Goal: Check status: Check status

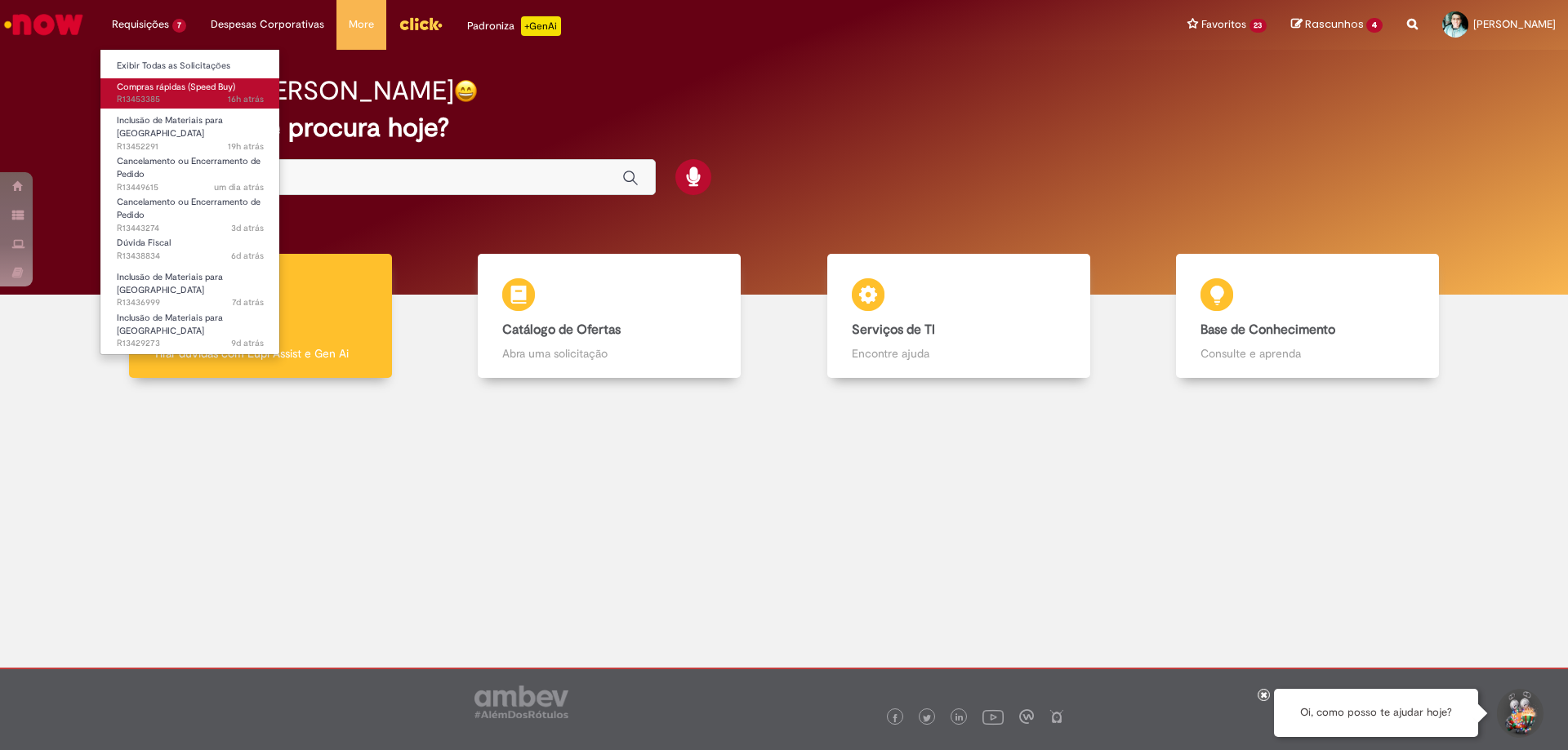
click at [153, 91] on span "Compras rápidas (Speed Buy)" at bounding box center [176, 86] width 119 height 12
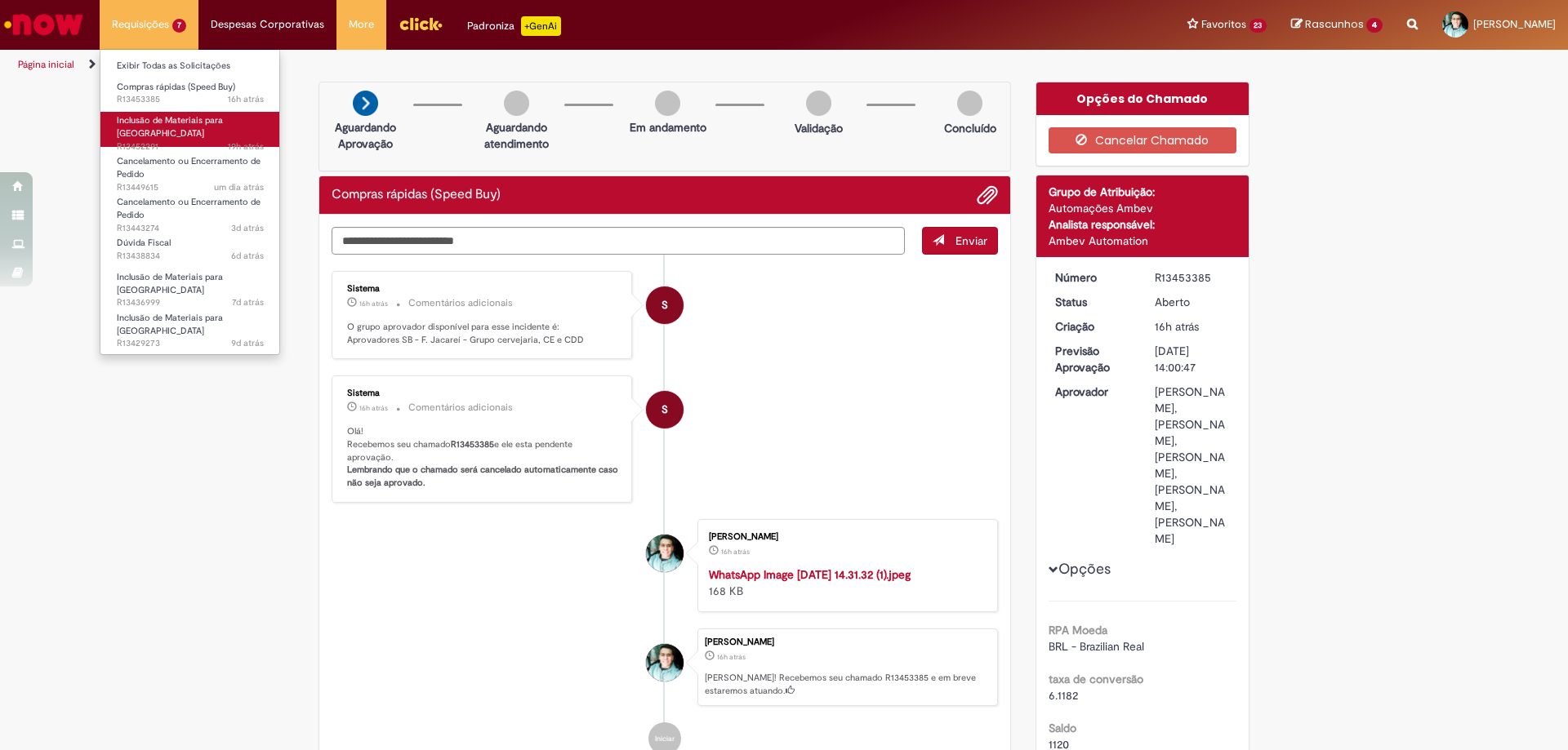
click at [149, 140] on span "19h atrás 19 horas atrás R13452291" at bounding box center [190, 146] width 147 height 13
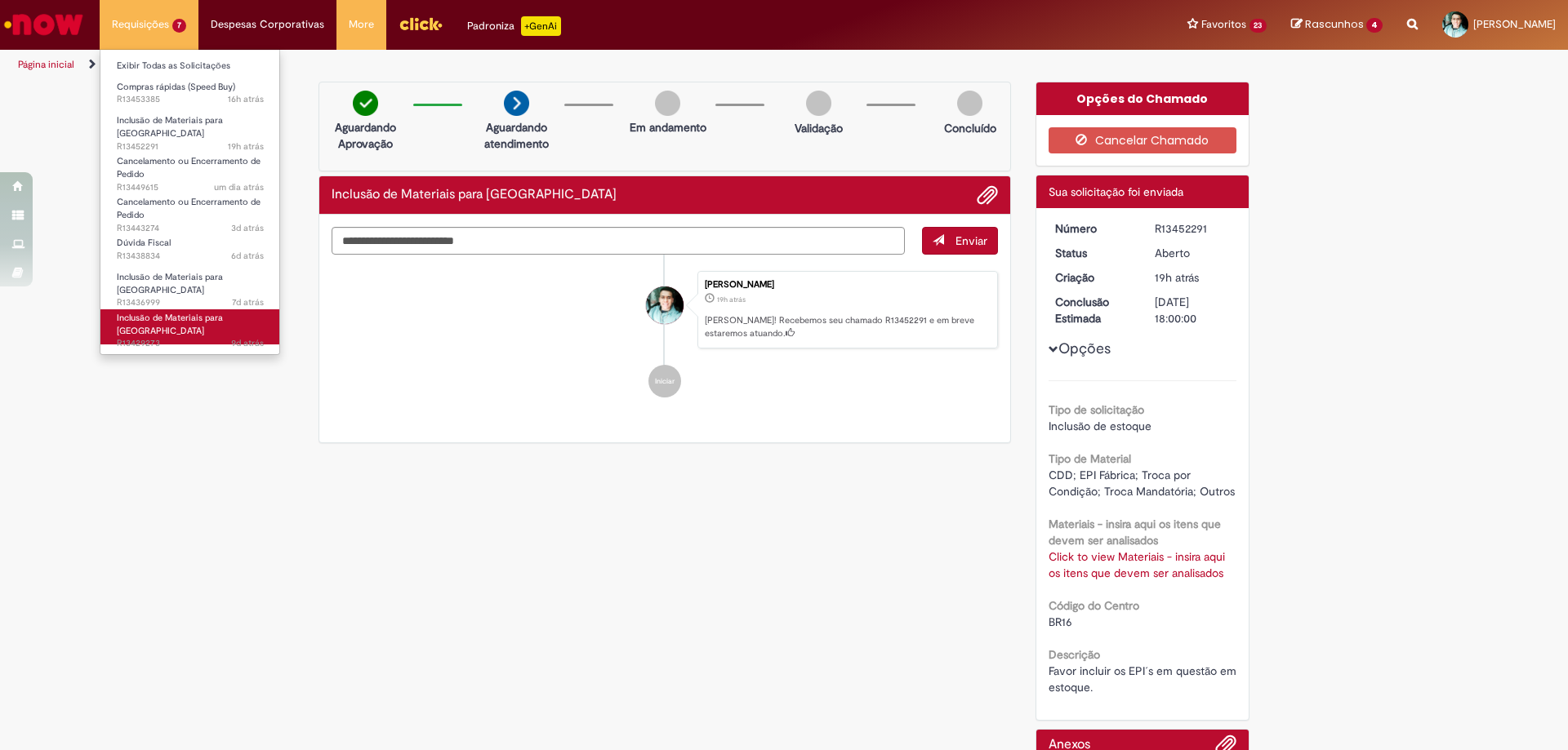
click at [213, 312] on span "Inclusão de Materiais para [GEOGRAPHIC_DATA]" at bounding box center [170, 325] width 106 height 26
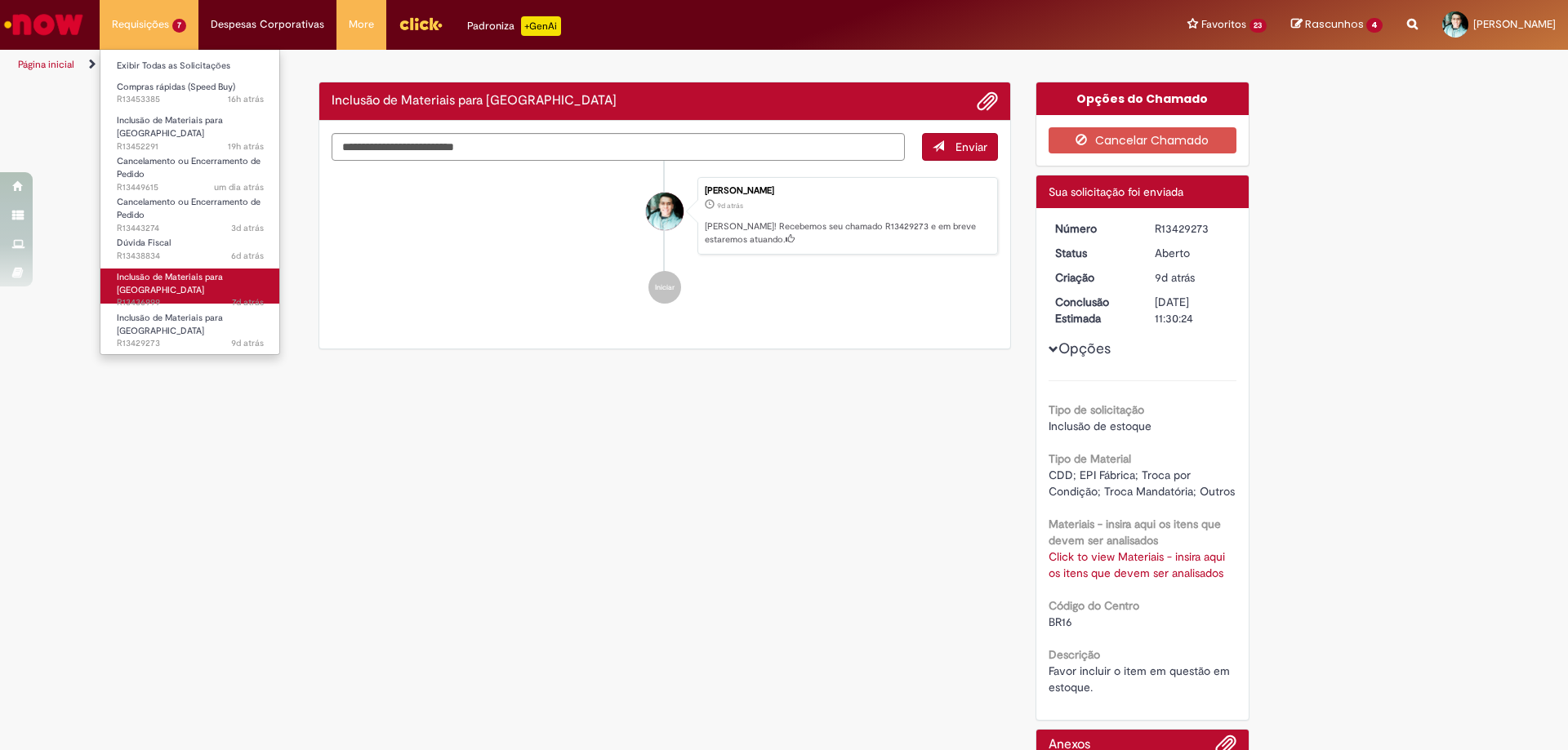
click at [208, 271] on span "Inclusão de Materiais para [GEOGRAPHIC_DATA]" at bounding box center [170, 284] width 106 height 26
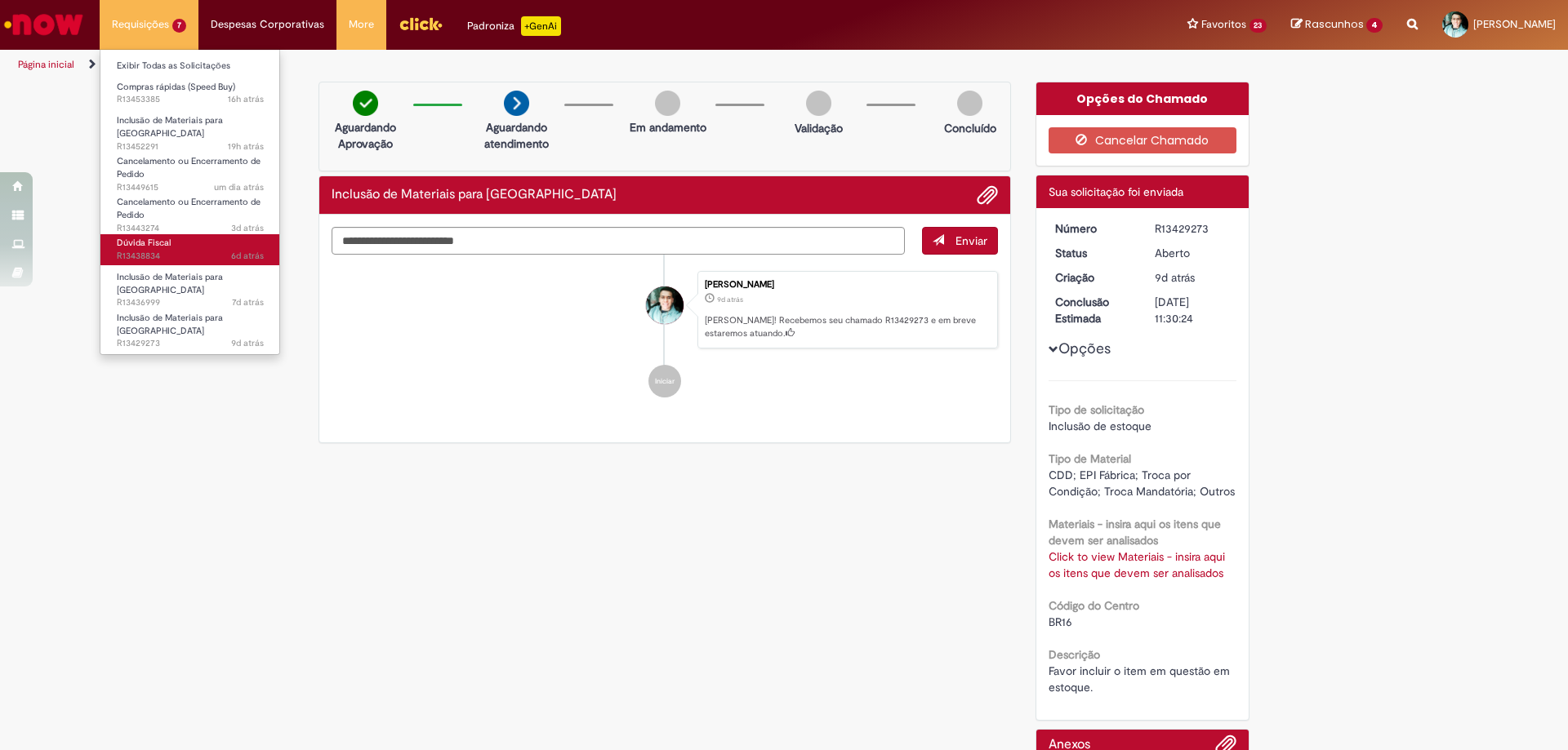
click at [192, 241] on link "Dúvida Fiscal 6d atrás 6 dias atrás R13438834" at bounding box center [189, 249] width 180 height 30
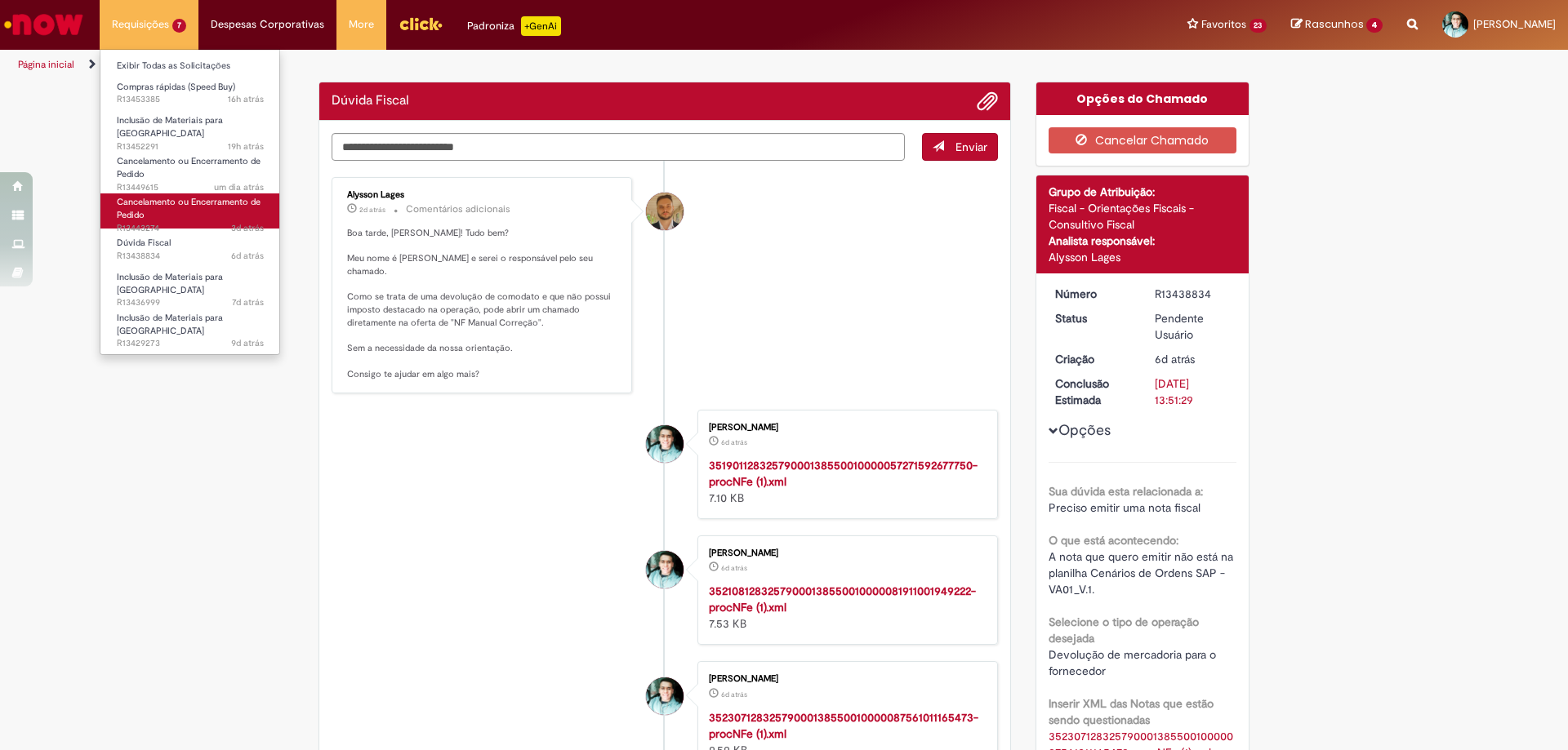
click at [194, 206] on link "Cancelamento ou Encerramento de Pedido 3d atrás 3 dias atrás R13443274" at bounding box center [189, 211] width 180 height 35
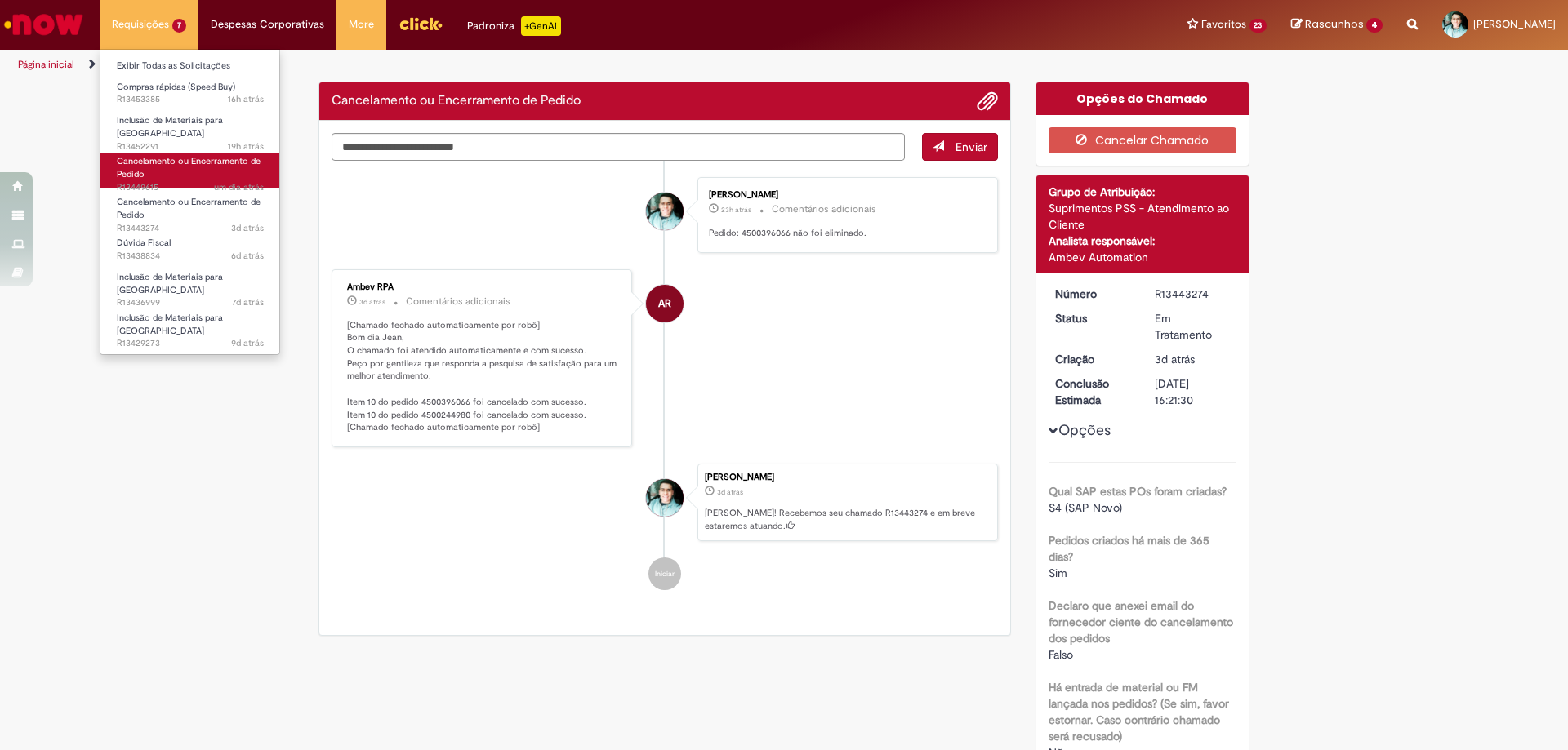
click at [183, 170] on link "Cancelamento ou Encerramento de Pedido um dia atrás um dia atrás R13449615" at bounding box center [189, 171] width 180 height 35
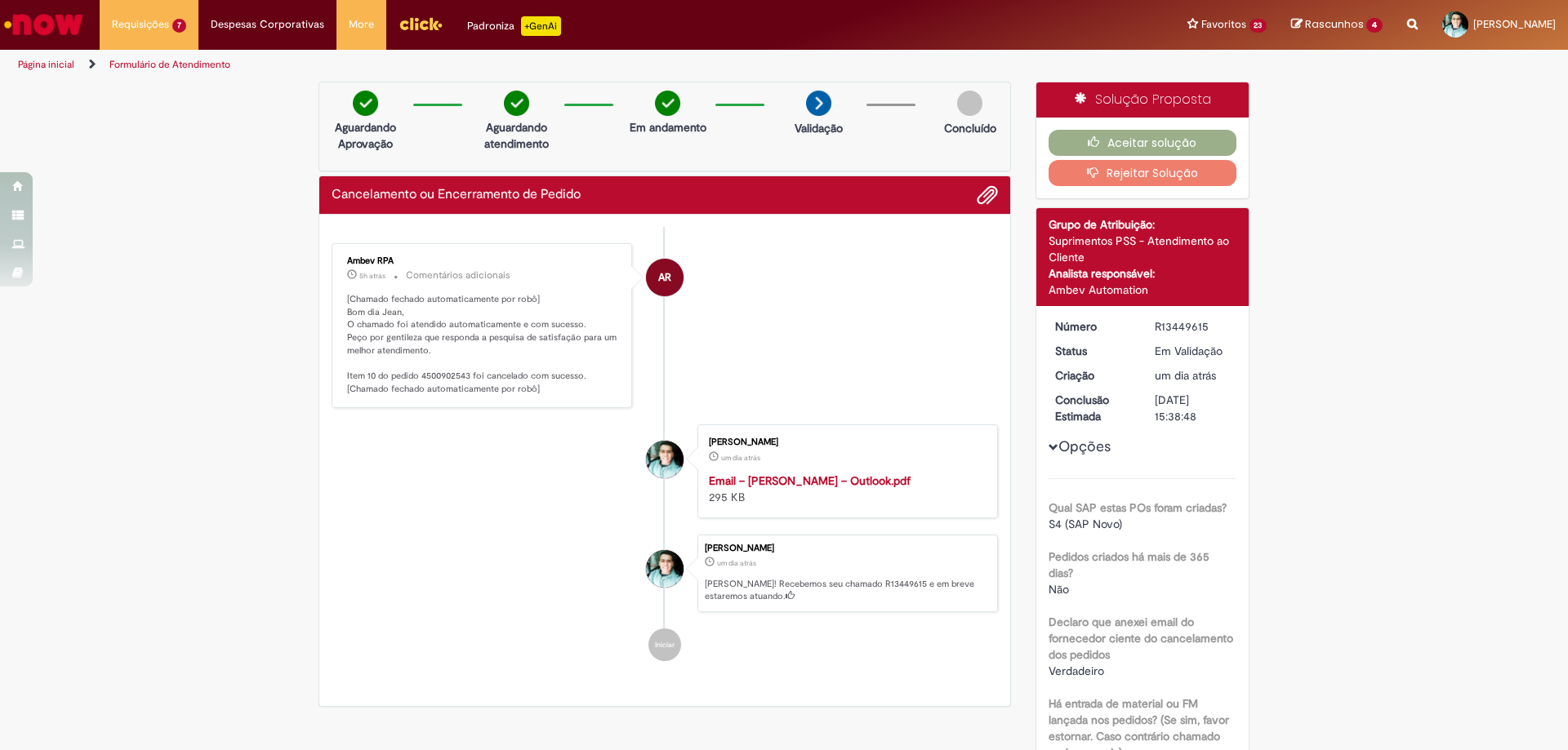
click at [445, 376] on p "[Chamado fechado automaticamente por robô] Bom dia Jean, O chamado foi atendido…" at bounding box center [483, 345] width 272 height 103
copy p "4500902543"
click at [1156, 136] on button "Aceitar solução" at bounding box center [1143, 142] width 189 height 27
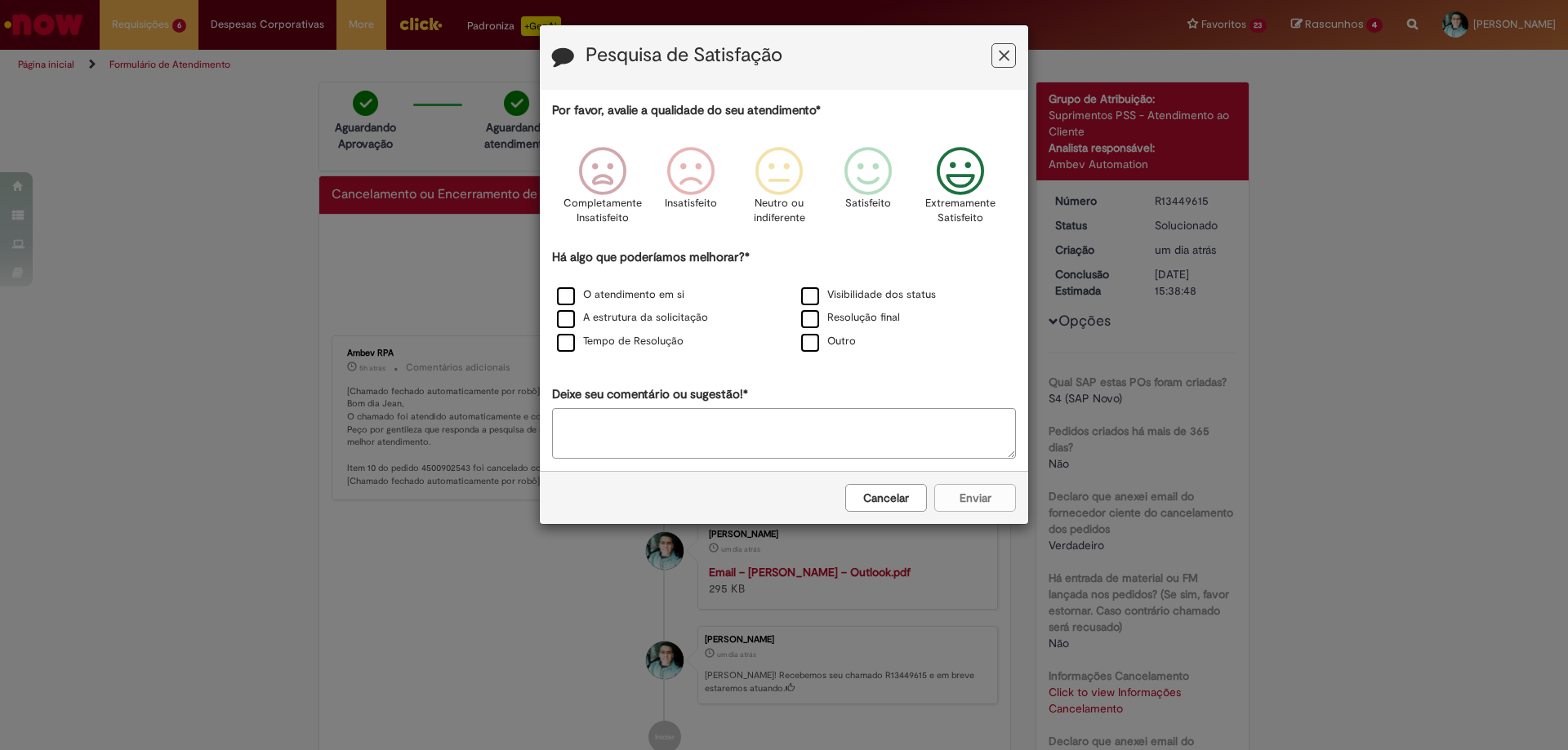
click at [959, 182] on icon "Feedback" at bounding box center [960, 172] width 61 height 49
click at [565, 300] on label "O atendimento em si" at bounding box center [621, 295] width 128 height 16
click at [976, 501] on button "Enviar" at bounding box center [975, 498] width 81 height 27
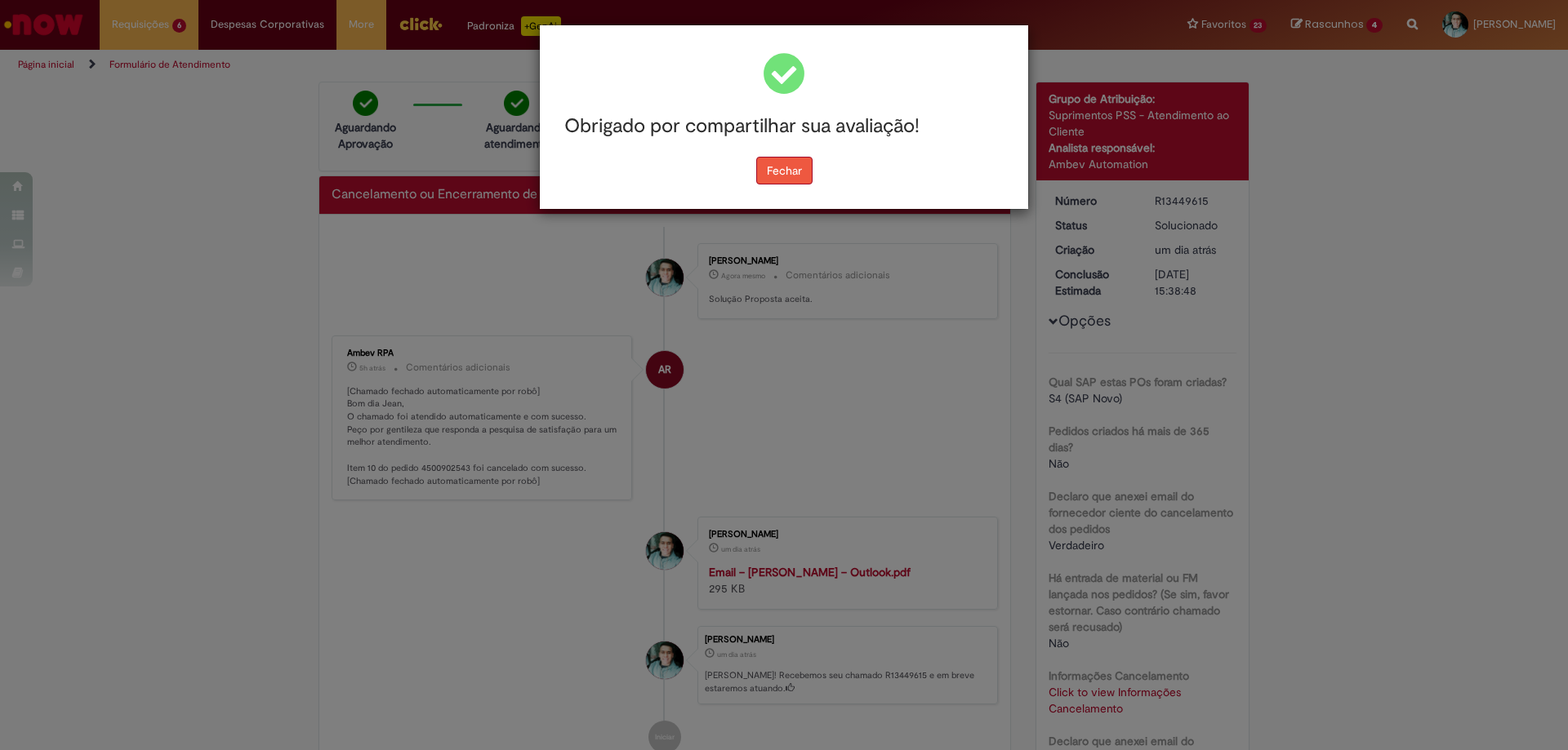
click at [780, 173] on button "Fechar" at bounding box center [784, 171] width 56 height 27
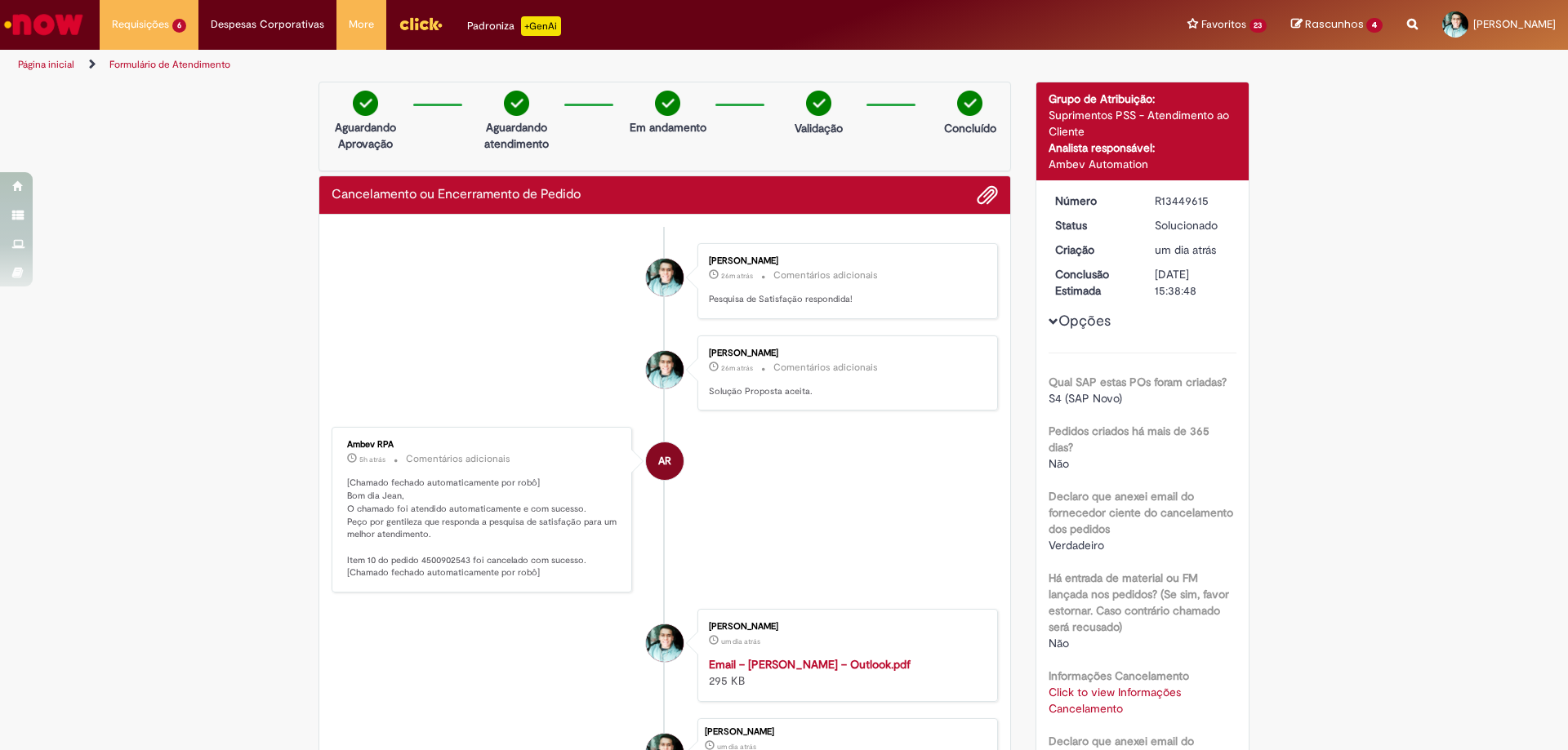
click at [420, 28] on img "Menu Cabeçalho" at bounding box center [420, 24] width 44 height 25
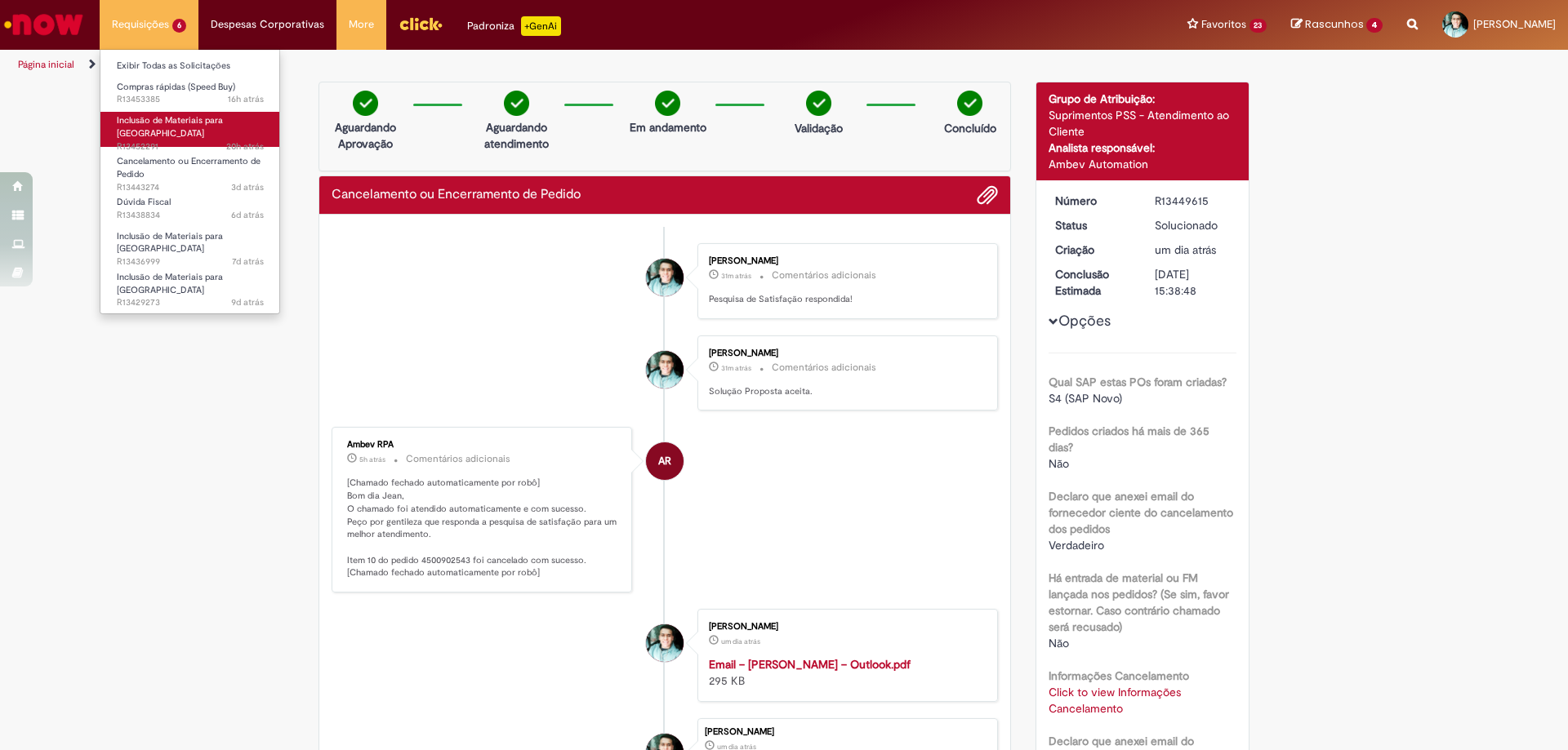
click at [171, 140] on span "20h atrás 20 horas atrás R13452291" at bounding box center [190, 146] width 147 height 13
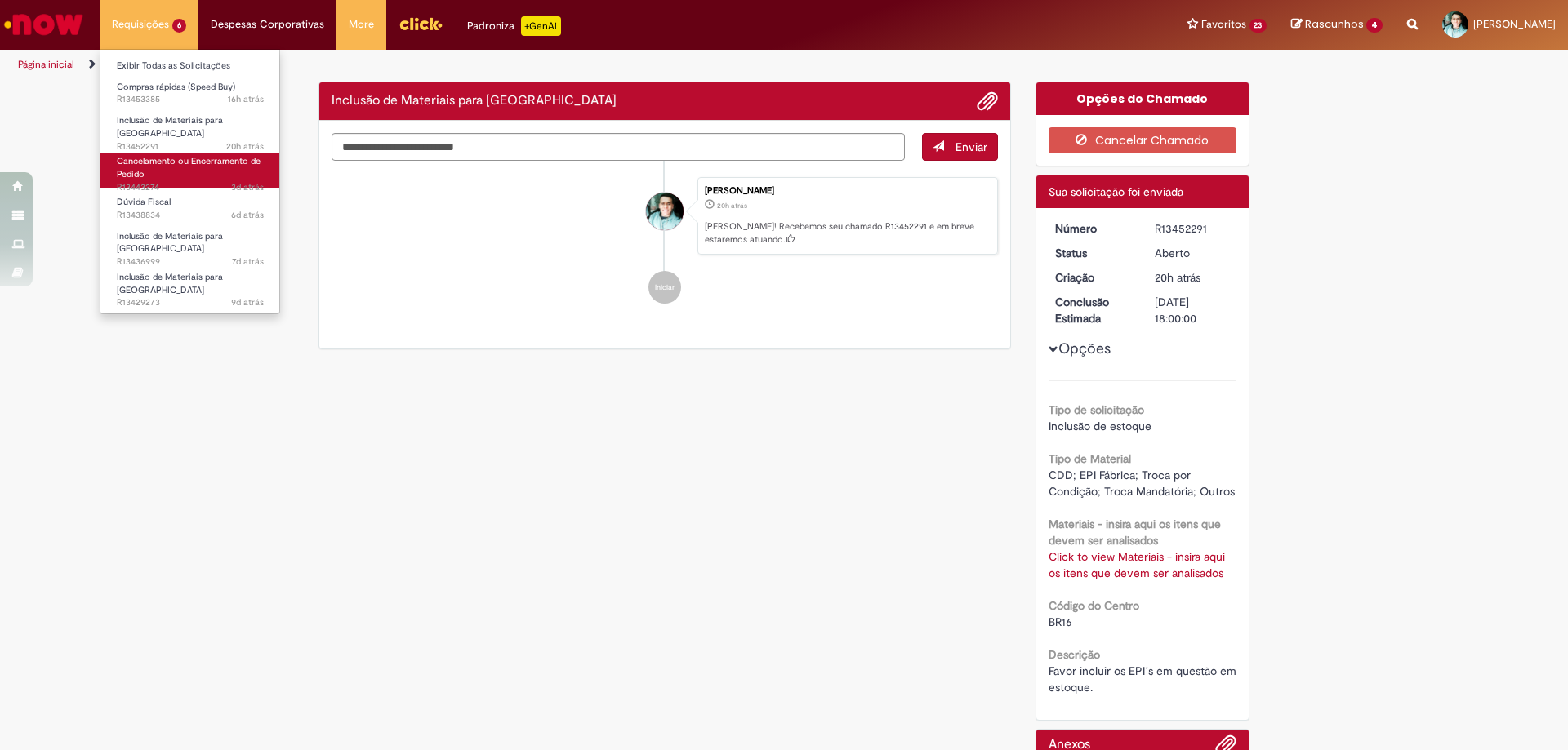
click at [166, 156] on span "Cancelamento ou Encerramento de Pedido" at bounding box center [189, 168] width 143 height 26
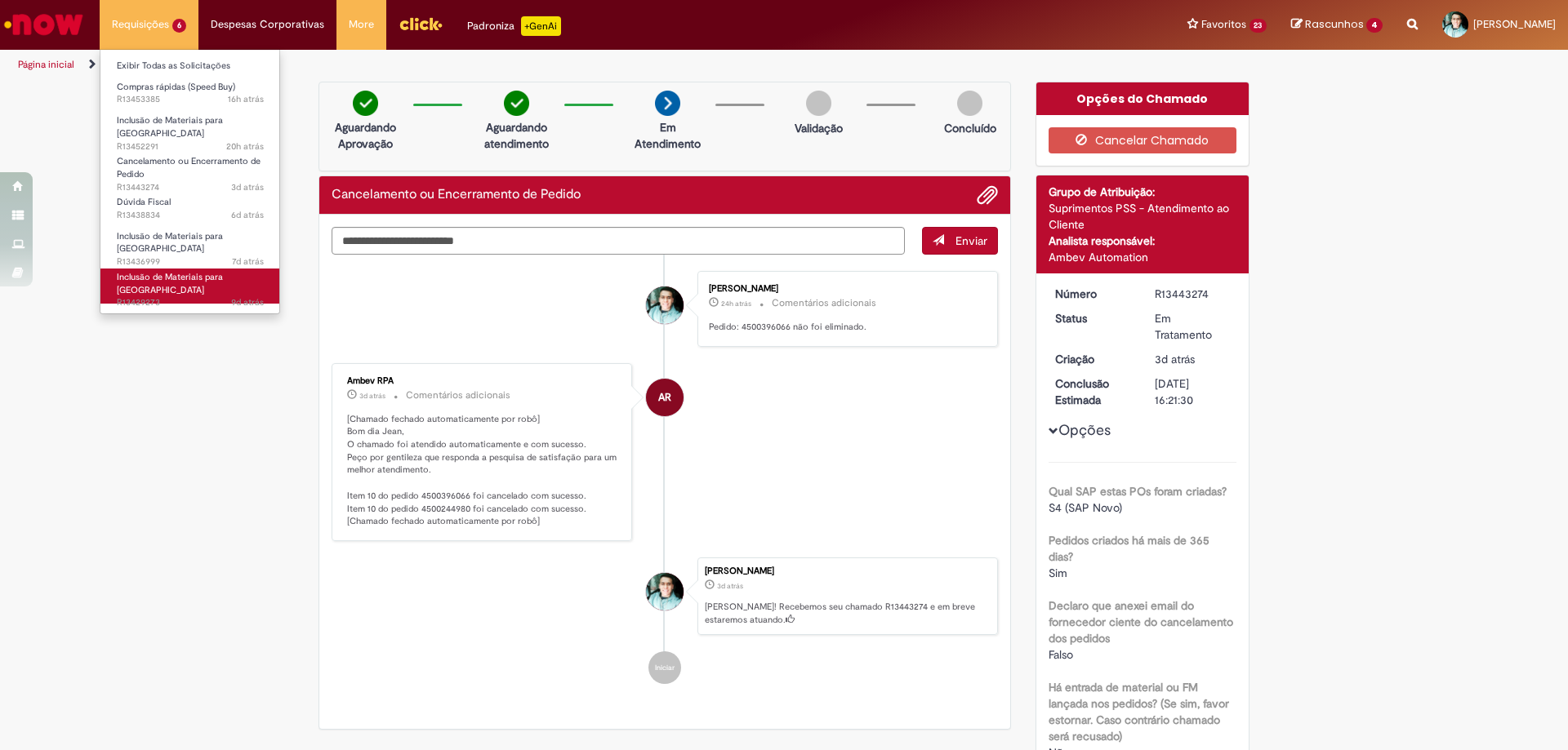
click at [167, 296] on span "9d atrás 9 dias atrás R13429273" at bounding box center [190, 302] width 147 height 13
